Goal: Task Accomplishment & Management: Use online tool/utility

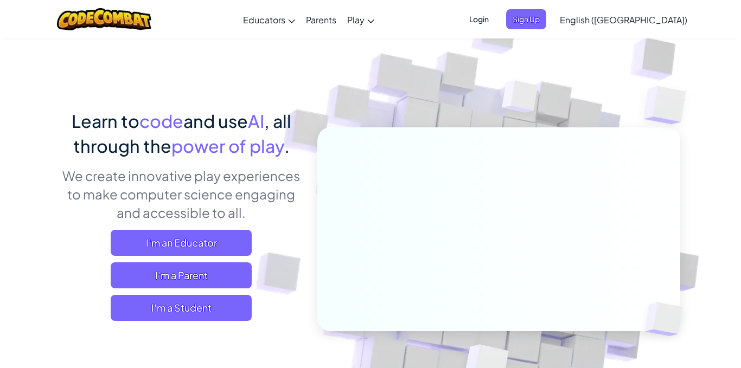
scroll to position [43, 0]
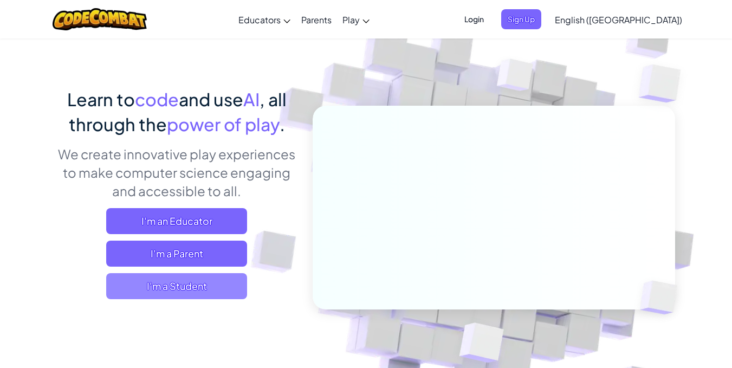
click at [159, 291] on span "I'm a Student" at bounding box center [176, 286] width 141 height 26
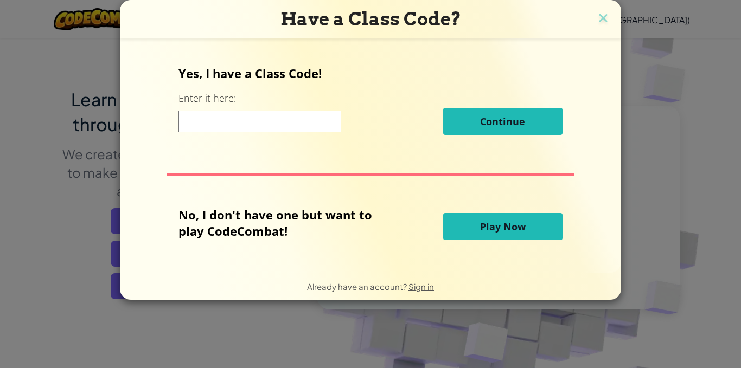
click at [494, 228] on span "Play Now" at bounding box center [503, 226] width 46 height 13
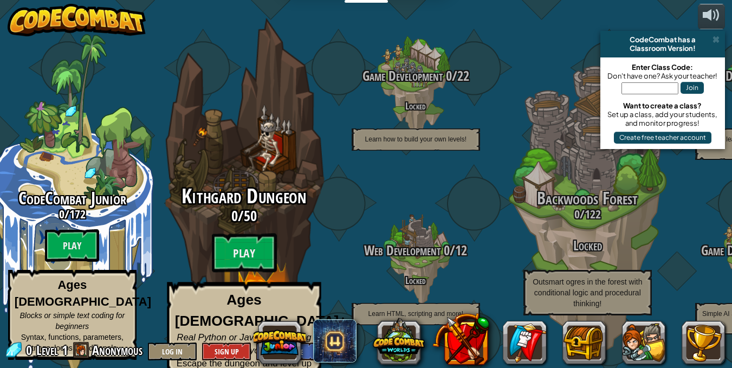
scroll to position [1, 0]
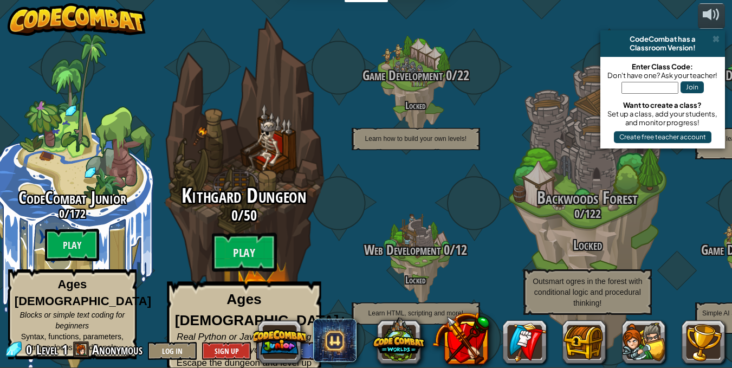
click at [242, 297] on strong "Ages [DEMOGRAPHIC_DATA]+" at bounding box center [261, 310] width 172 height 37
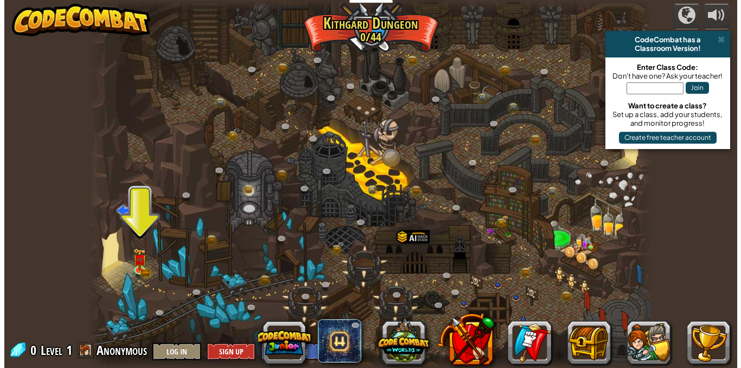
scroll to position [1, 0]
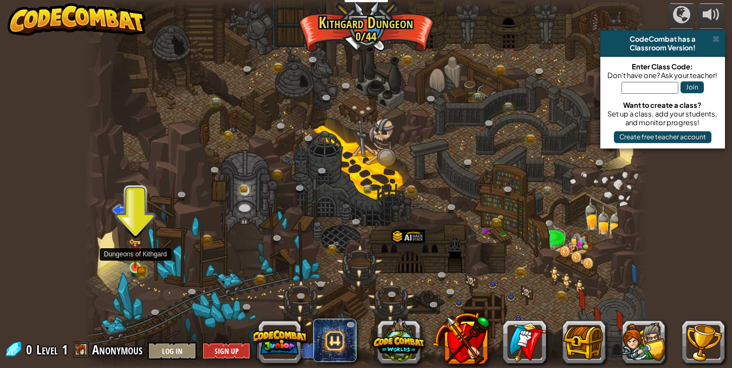
click at [138, 262] on img at bounding box center [135, 254] width 14 height 30
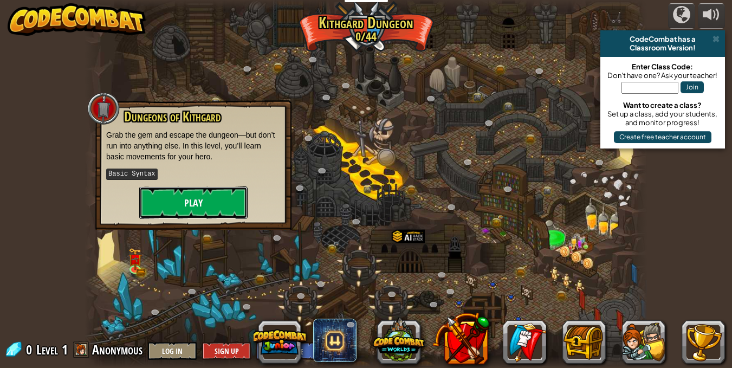
click at [195, 205] on button "Play" at bounding box center [193, 202] width 108 height 33
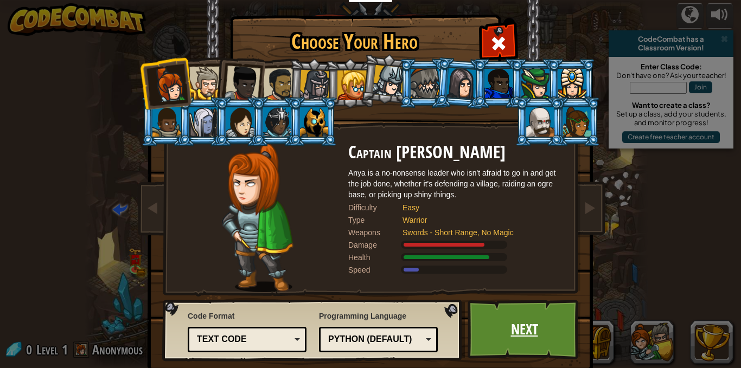
click at [542, 326] on link "Next" at bounding box center [523, 330] width 113 height 60
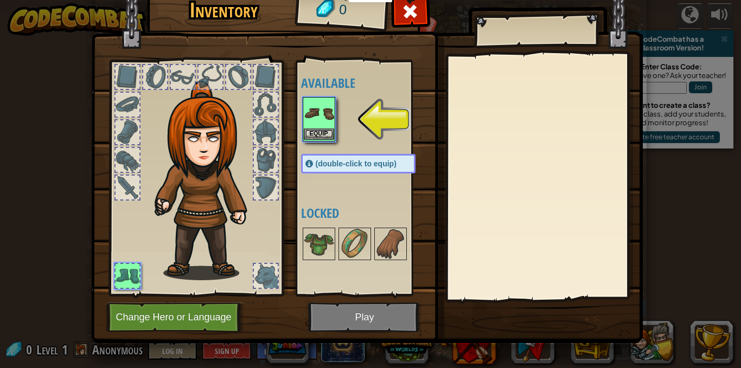
click at [318, 118] on img at bounding box center [319, 113] width 30 height 30
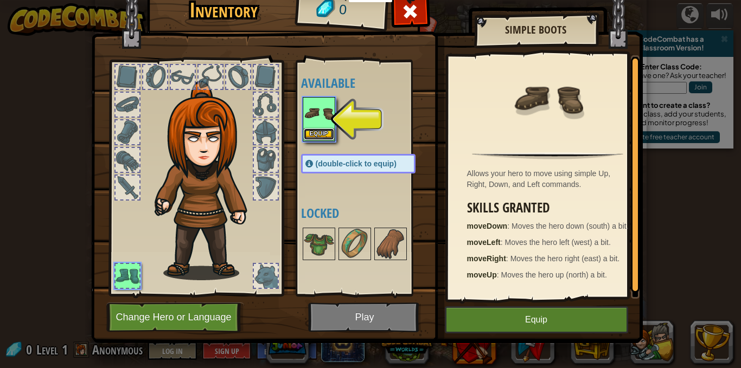
click at [317, 133] on button "Equip" at bounding box center [319, 133] width 30 height 11
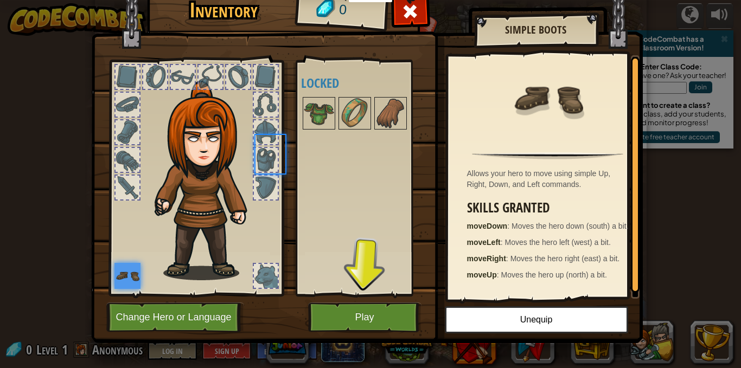
click at [317, 133] on div "Available Equip (double-click to equip) Locked" at bounding box center [369, 178] width 136 height 226
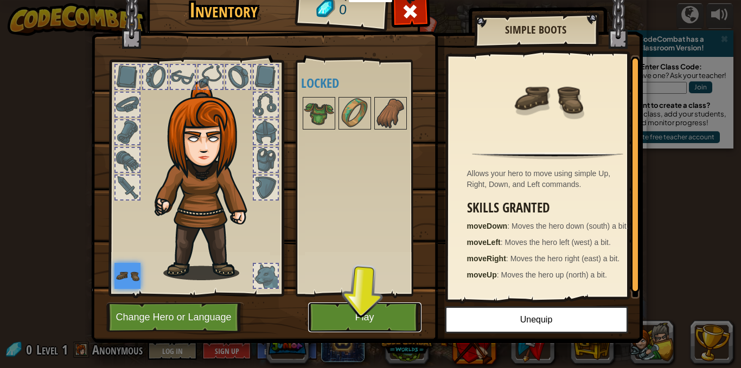
click at [347, 314] on button "Play" at bounding box center [364, 318] width 113 height 30
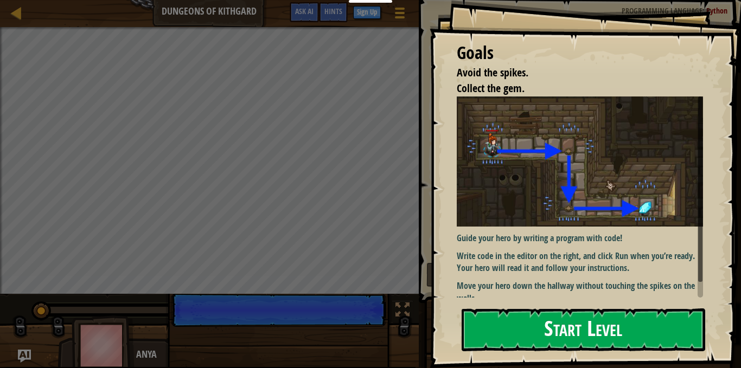
click at [595, 327] on button "Start Level" at bounding box center [582, 329] width 243 height 43
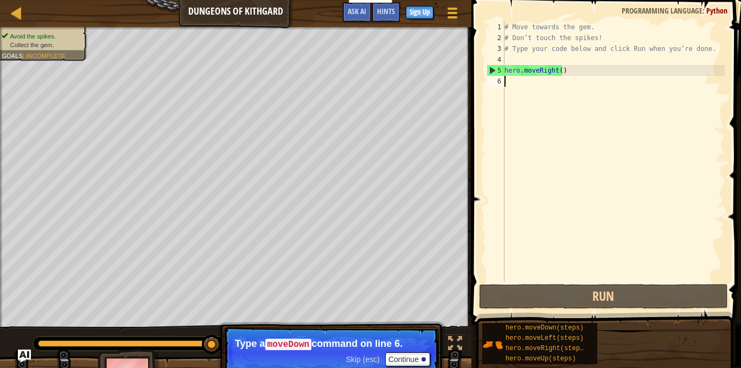
scroll to position [5, 0]
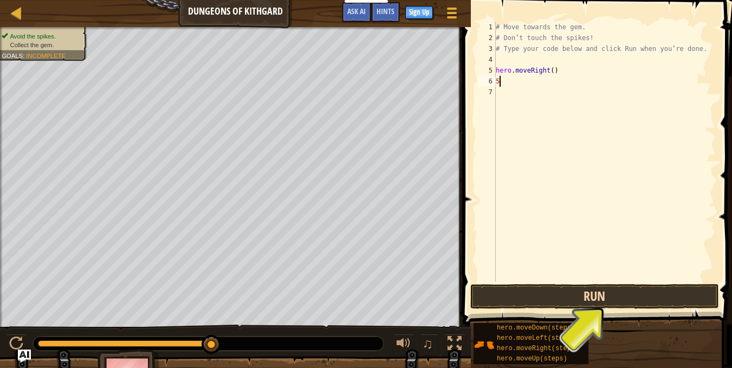
type textarea "5"
click at [590, 290] on button "Run" at bounding box center [595, 296] width 249 height 25
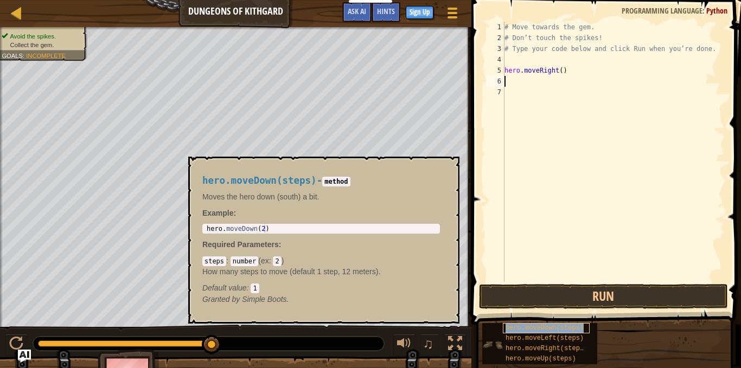
click at [533, 328] on span "hero.moveDown(steps)" at bounding box center [544, 328] width 78 height 8
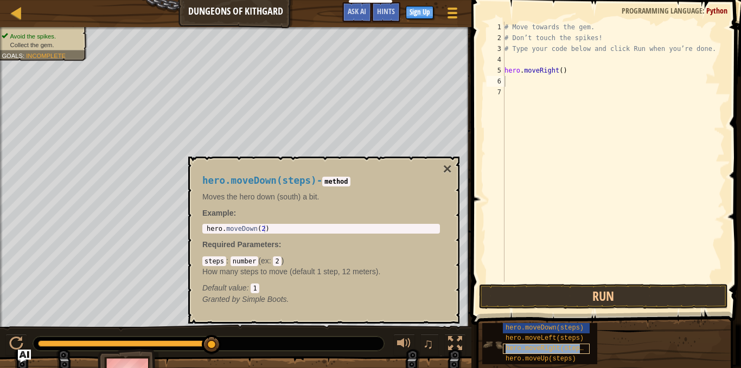
click at [531, 345] on span "hero.moveRight(steps)" at bounding box center [546, 349] width 82 height 8
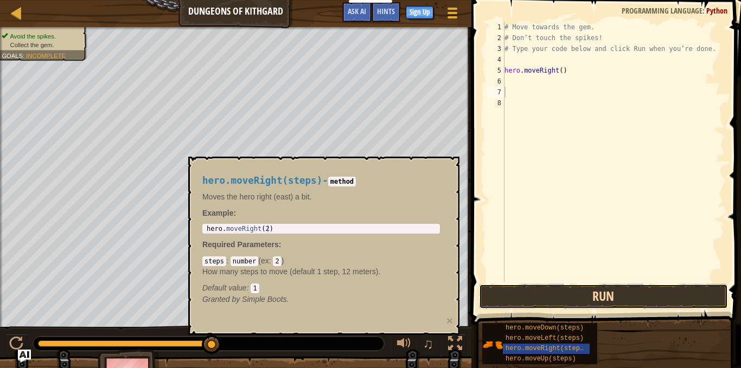
click at [545, 298] on button "Run" at bounding box center [603, 296] width 249 height 25
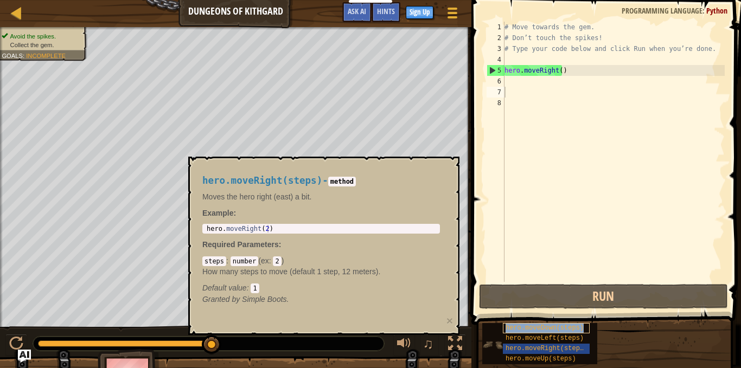
click at [546, 329] on span "hero.moveDown(steps)" at bounding box center [544, 328] width 78 height 8
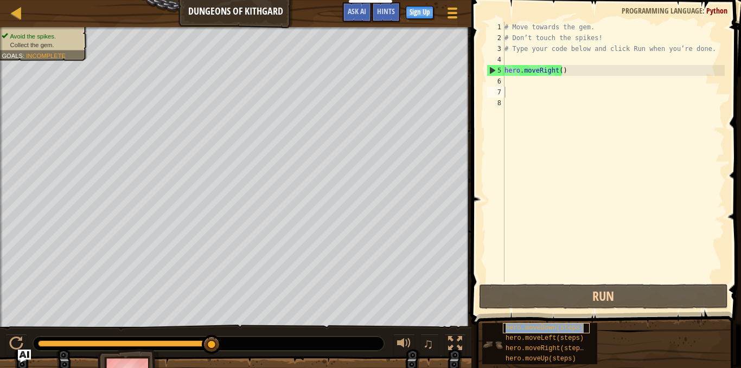
click at [546, 329] on span "hero.moveDown(steps)" at bounding box center [544, 328] width 78 height 8
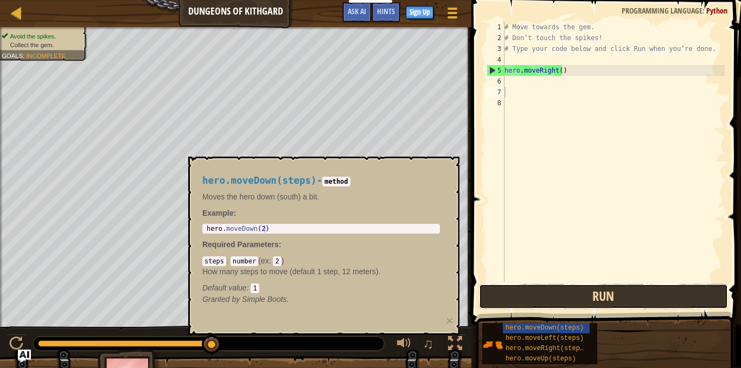
click at [564, 288] on button "Run" at bounding box center [603, 296] width 249 height 25
